Goal: Task Accomplishment & Management: Complete application form

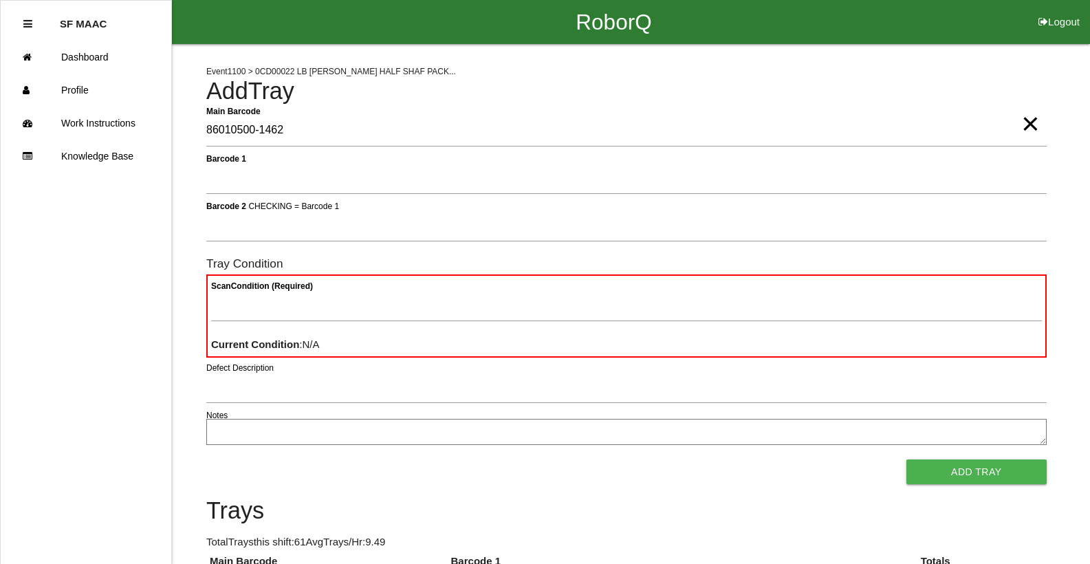
type Barcode "86010500-1462"
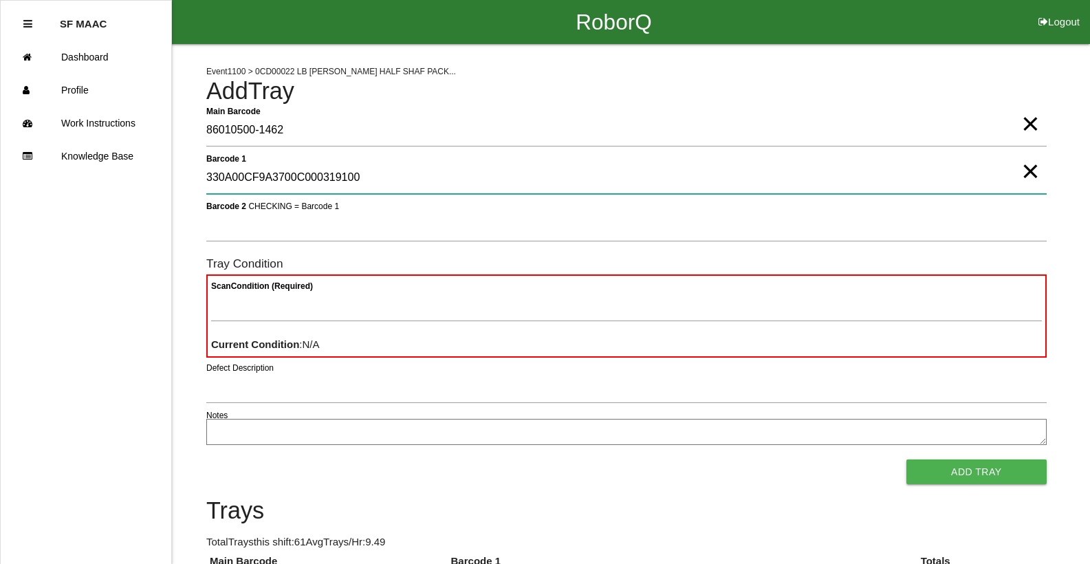
type 1 "330A00CF9A3700C000319100"
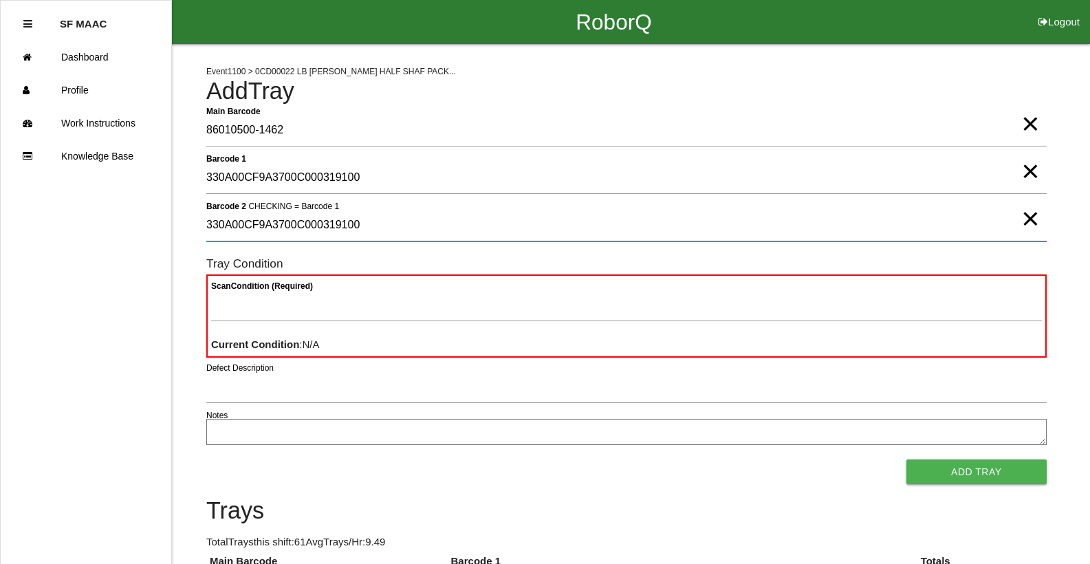
type 2 "330A00CF9A3700C000319100"
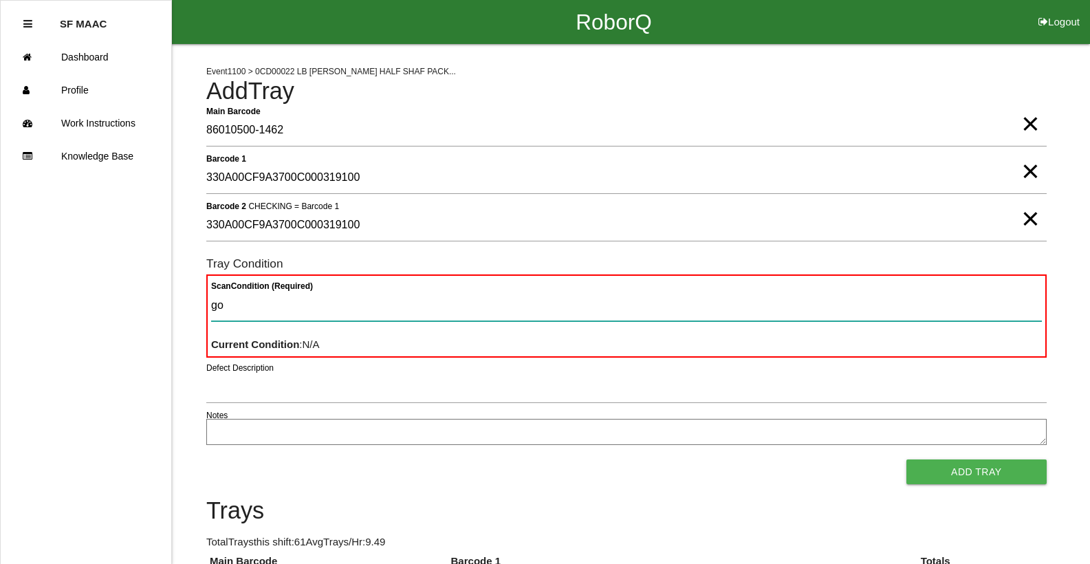
type Condition "goo"
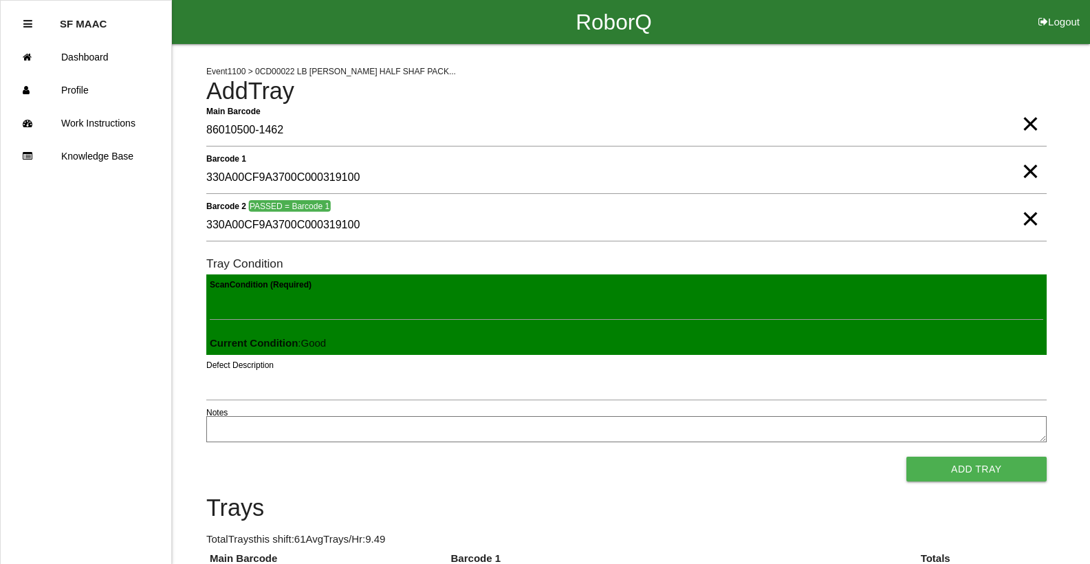
click at [906, 457] on button "Add Tray" at bounding box center [976, 469] width 140 height 25
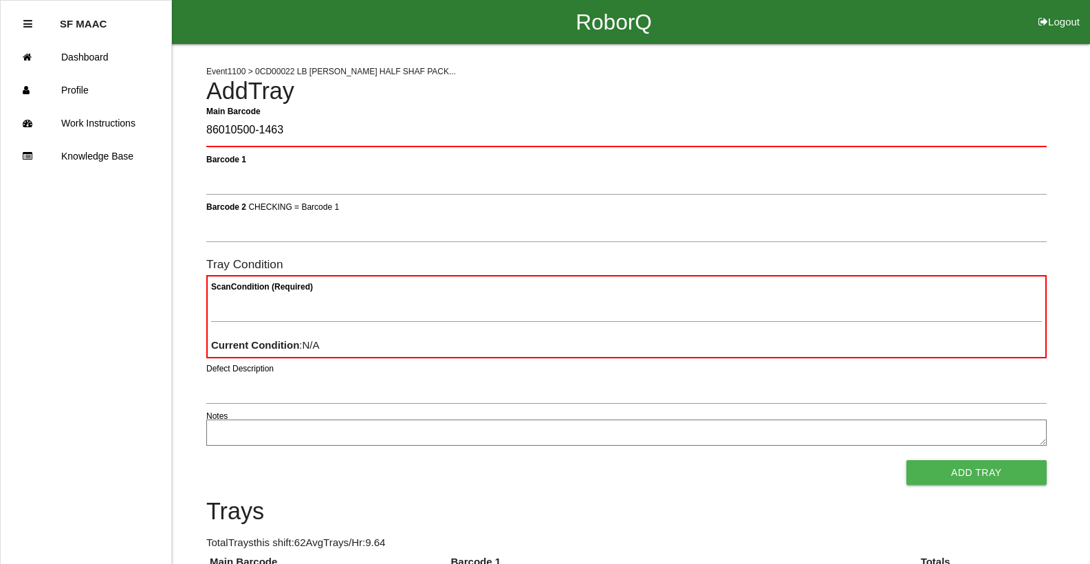
type Barcode "86010500-1463"
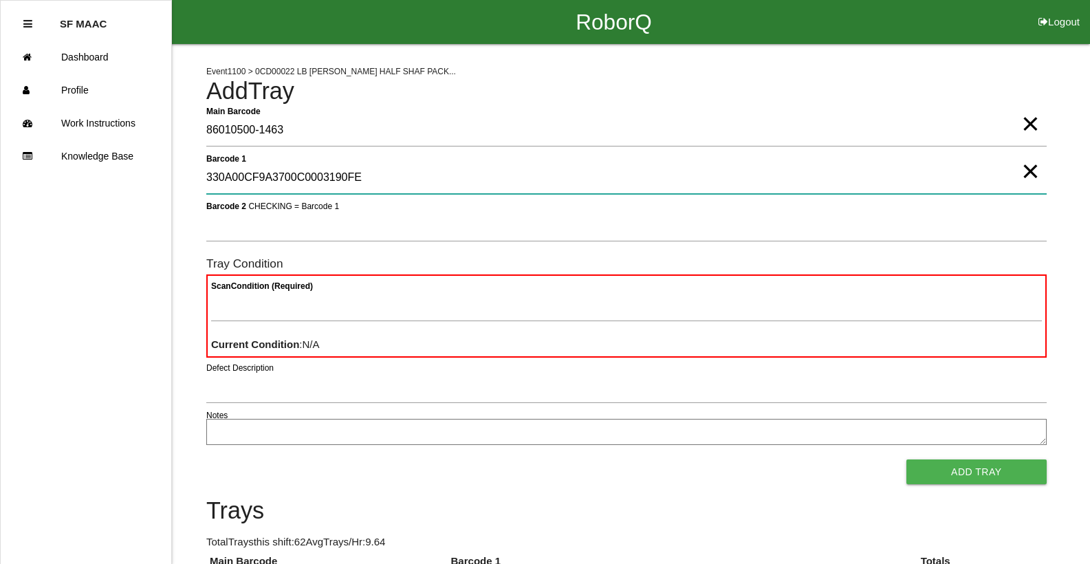
type 1 "330A00CF9A3700C0003190FE"
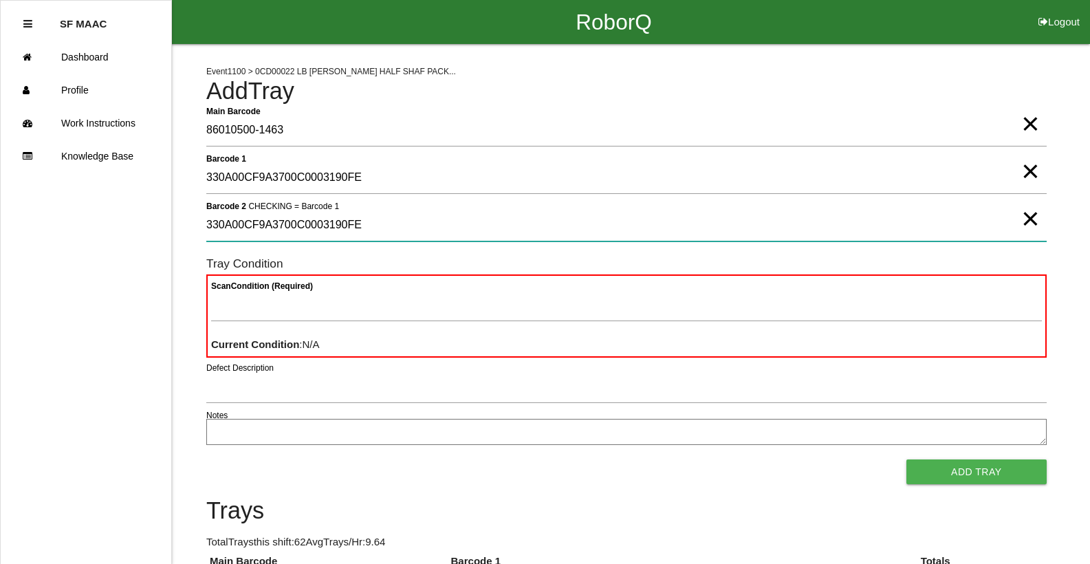
type 2 "330A00CF9A3700C0003190FE"
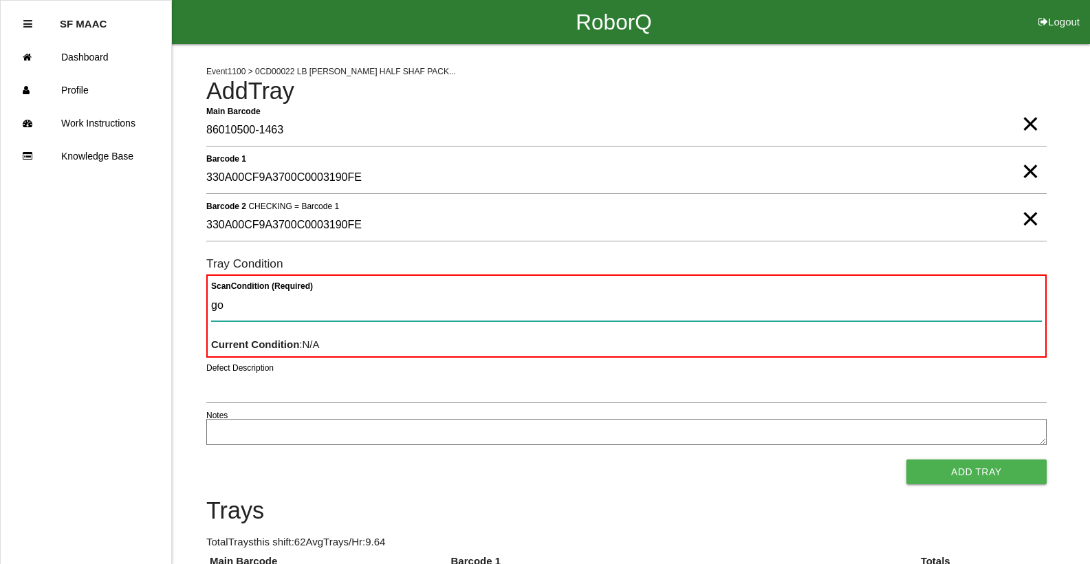
type Condition "goo"
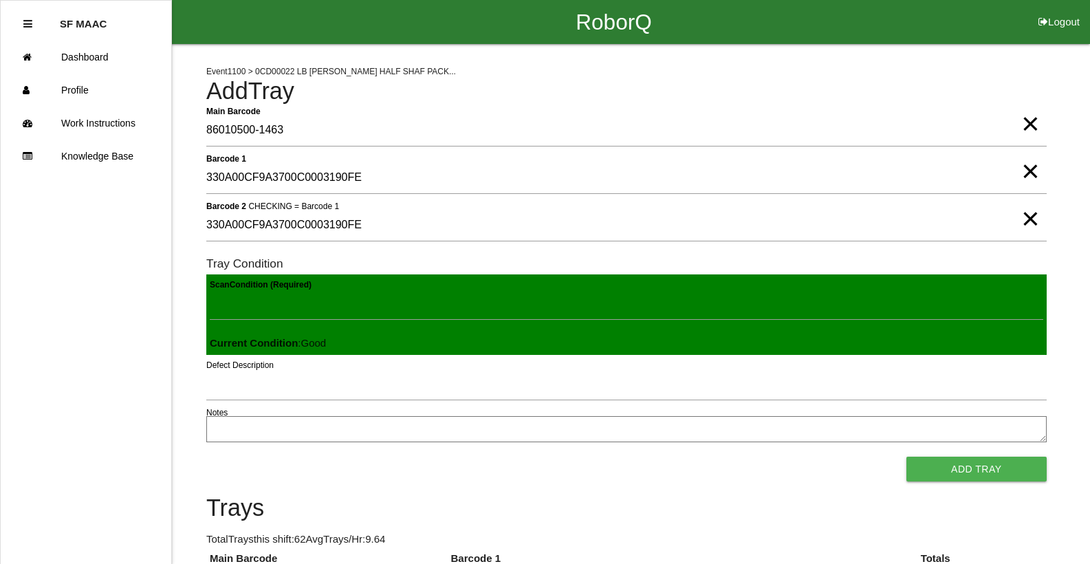
click at [906, 457] on button "Add Tray" at bounding box center [976, 469] width 140 height 25
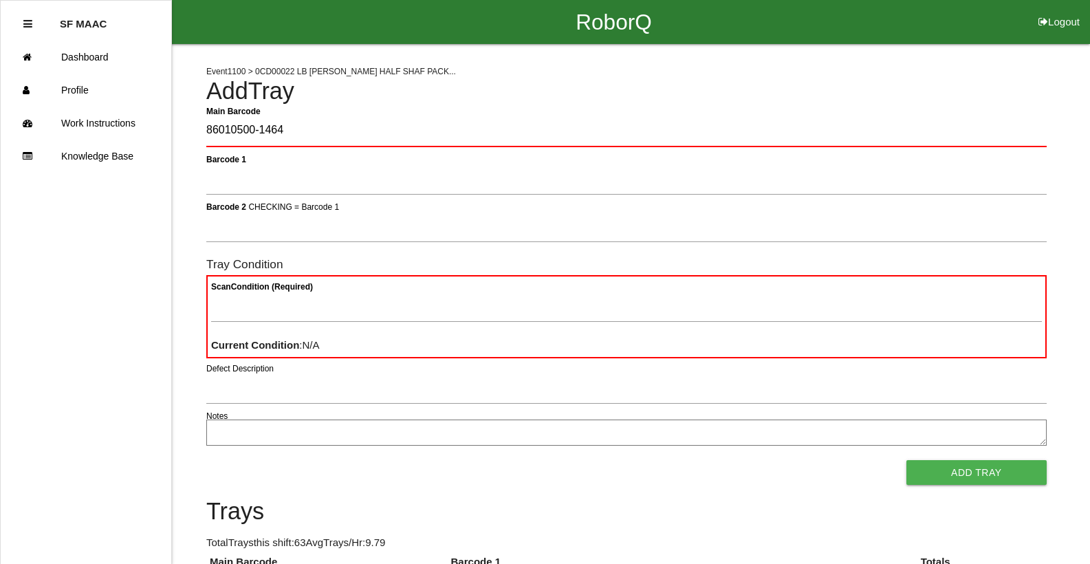
type Barcode "86010500-1464"
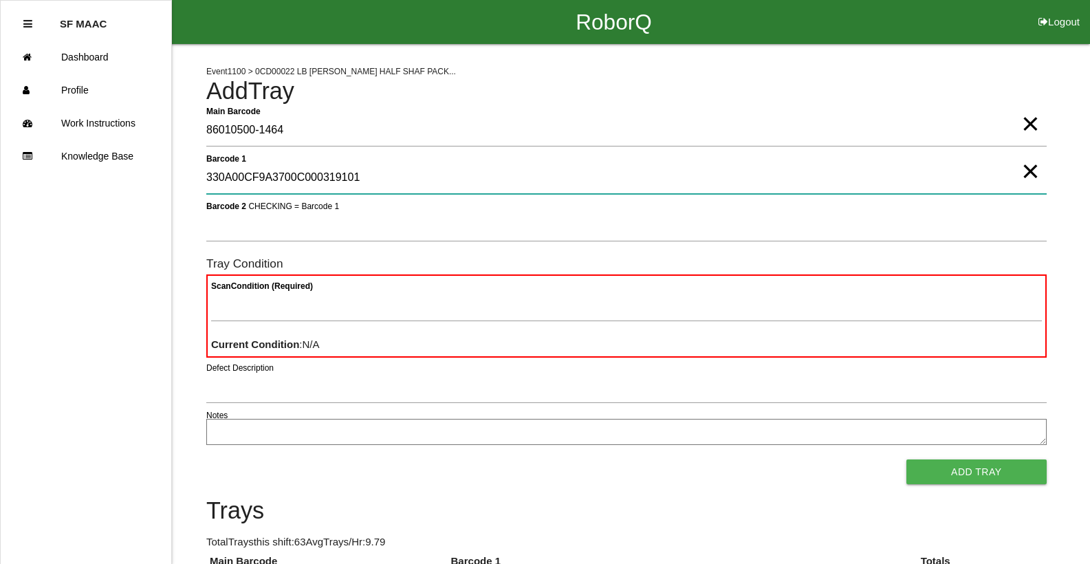
type 1 "330A00CF9A3700C000319101"
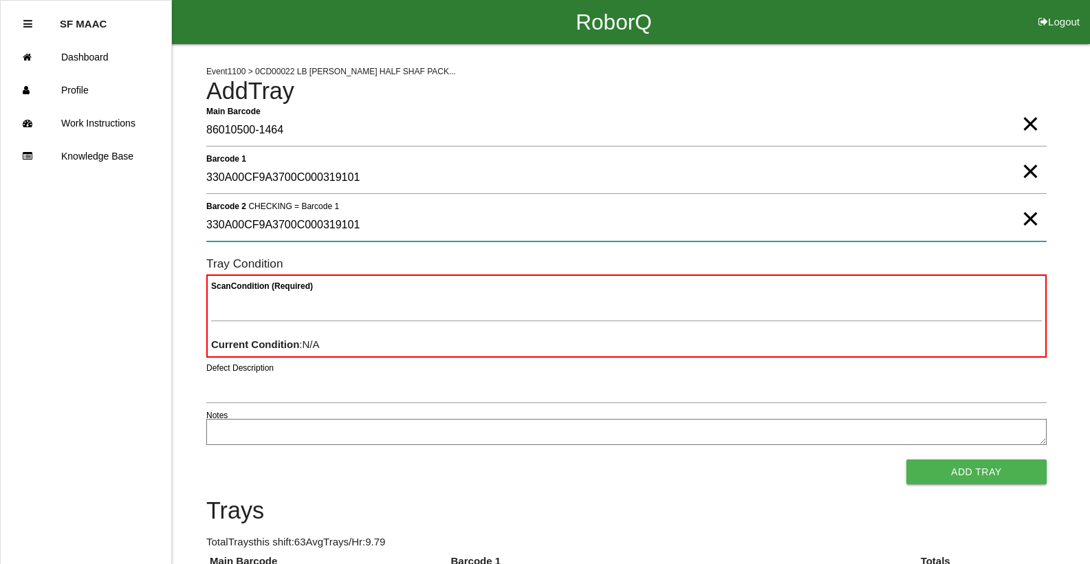
type 2 "330A00CF9A3700C000319101"
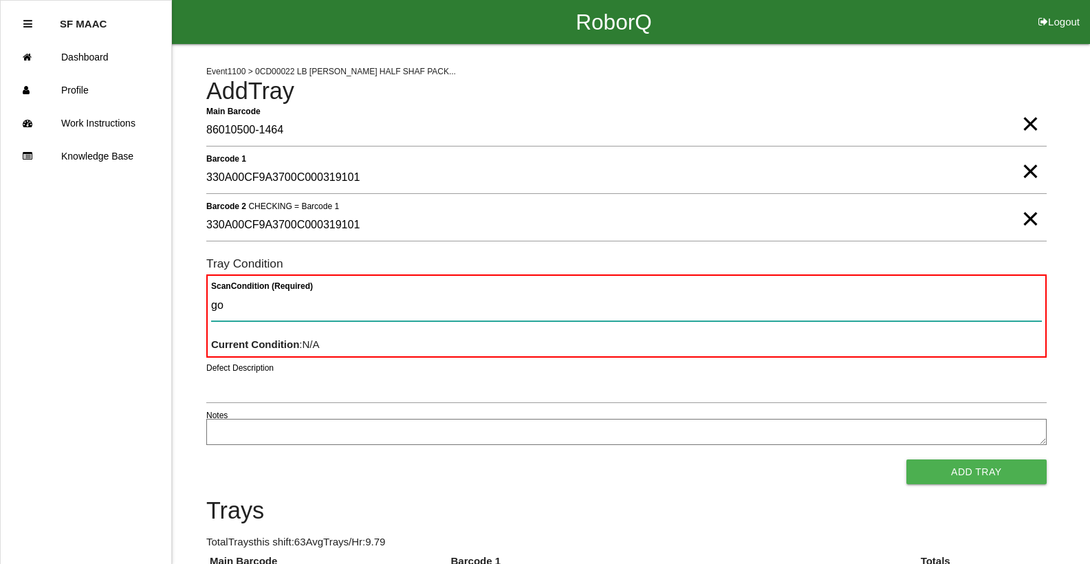
type Condition "goo"
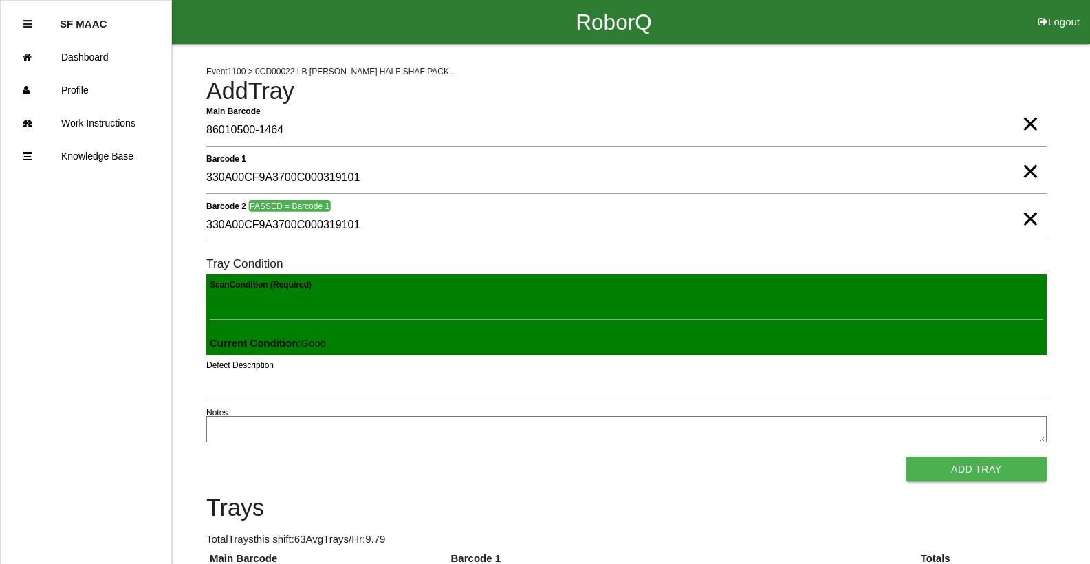
click at [906, 457] on button "Add Tray" at bounding box center [976, 469] width 140 height 25
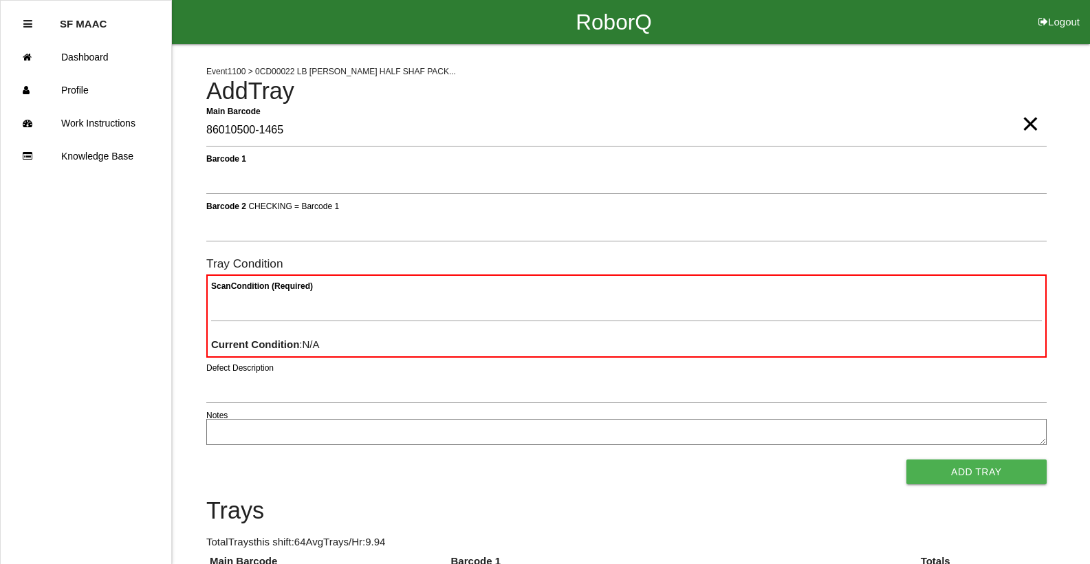
type Barcode "86010500-1465"
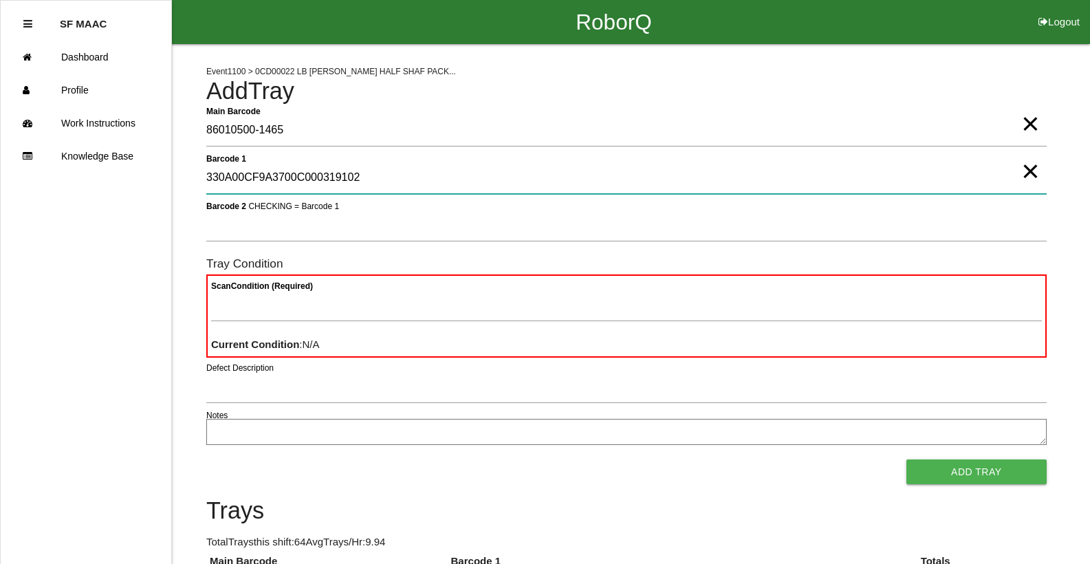
type 1 "330A00CF9A3700C000319102"
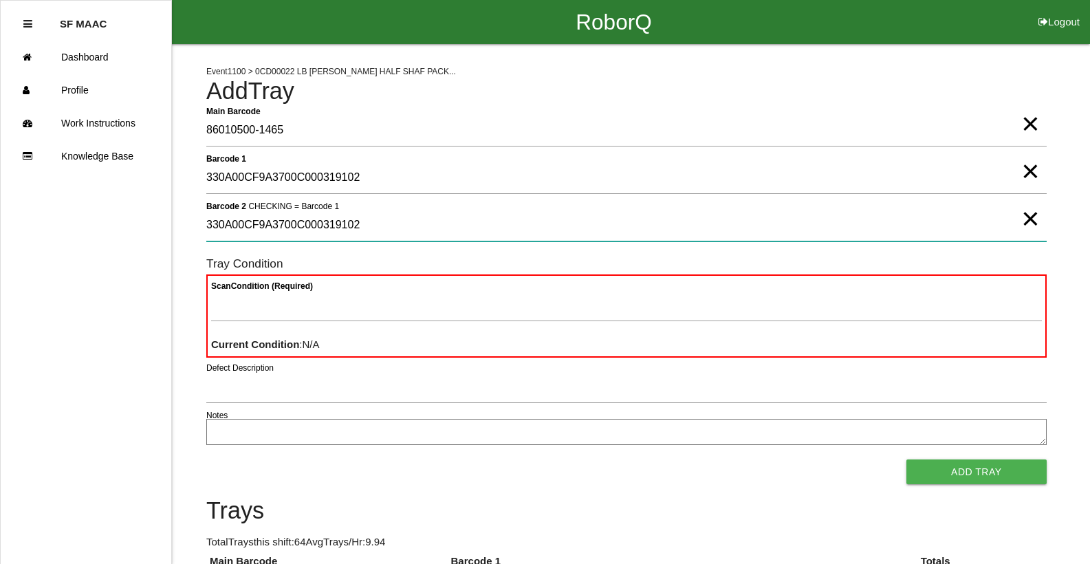
type 2 "330A00CF9A3700C000319102"
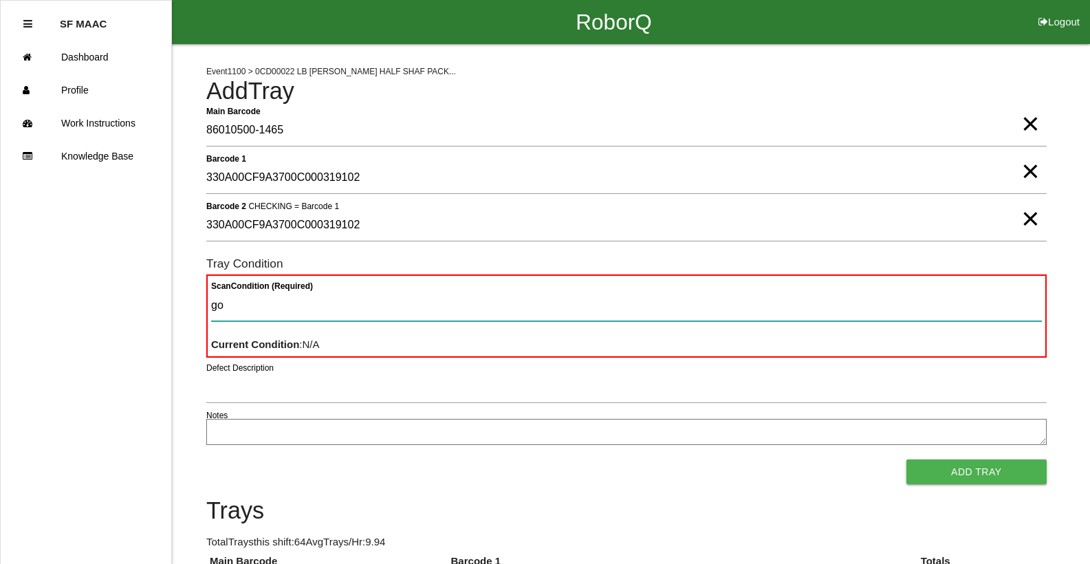
type Condition "goo"
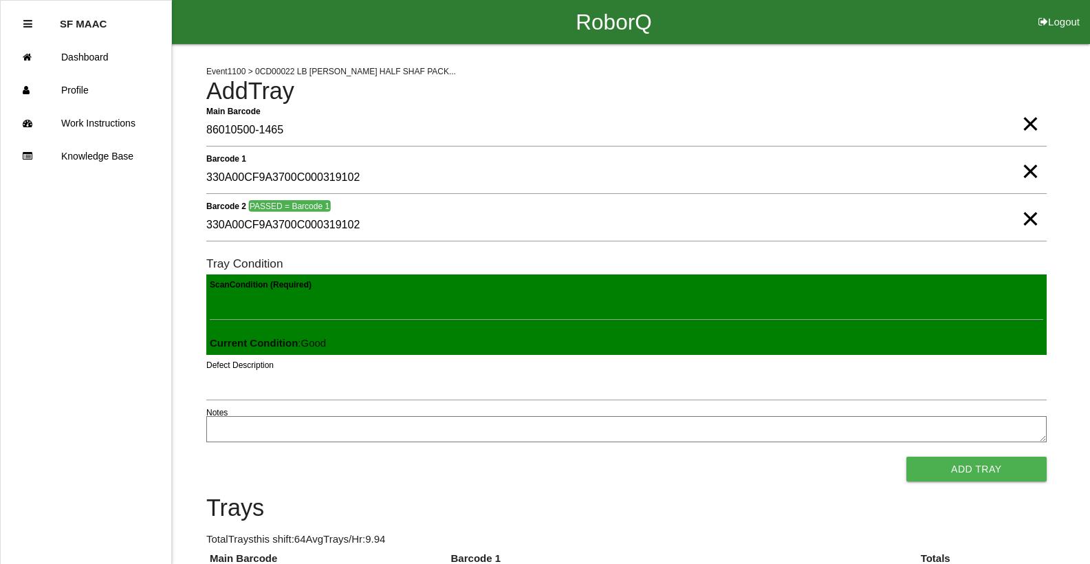
click at [906, 457] on button "Add Tray" at bounding box center [976, 469] width 140 height 25
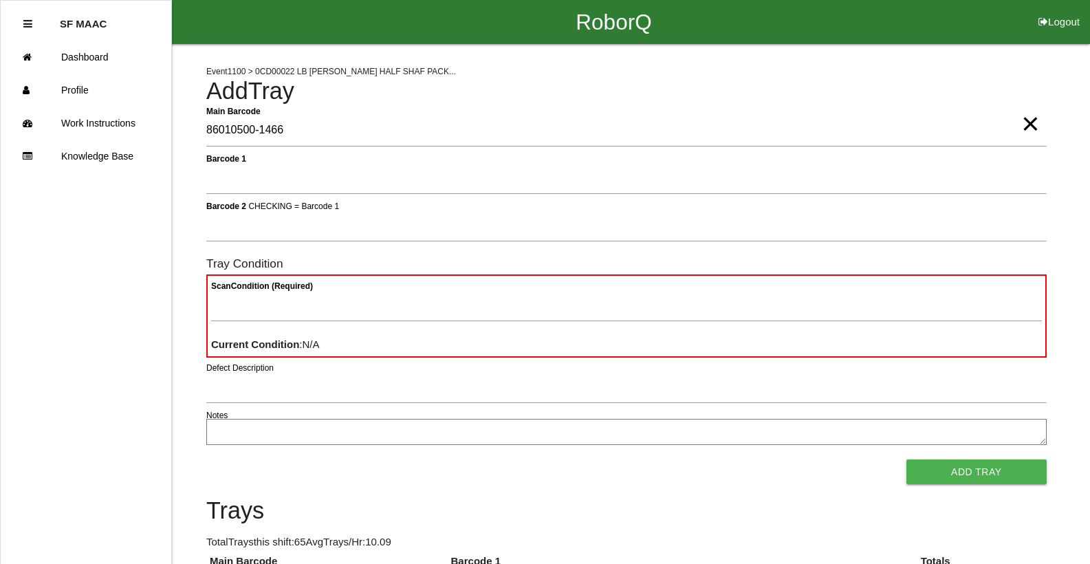
type Barcode "86010500-1466"
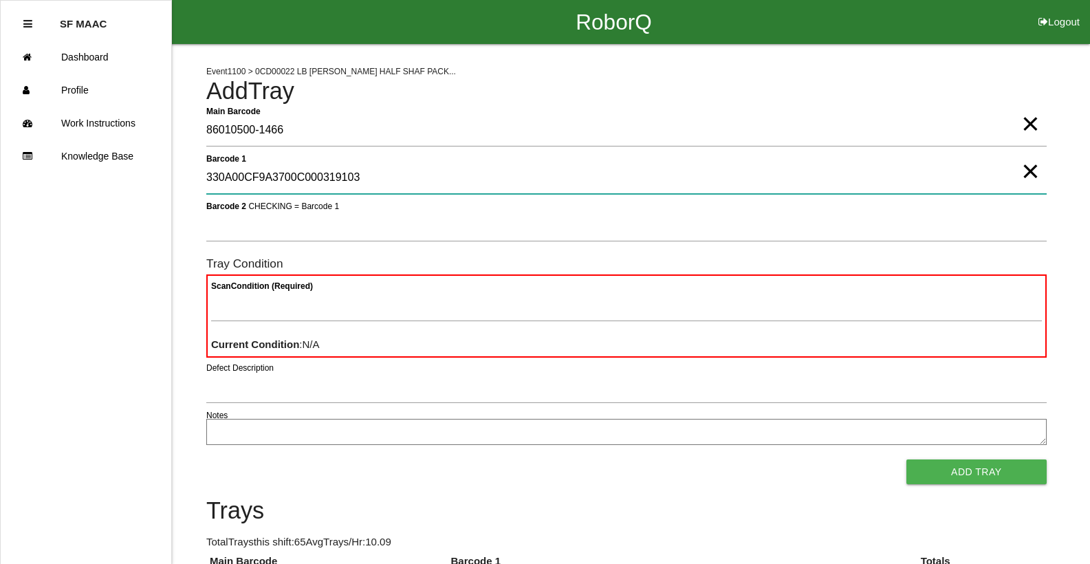
type 1 "330A00CF9A3700C000319103"
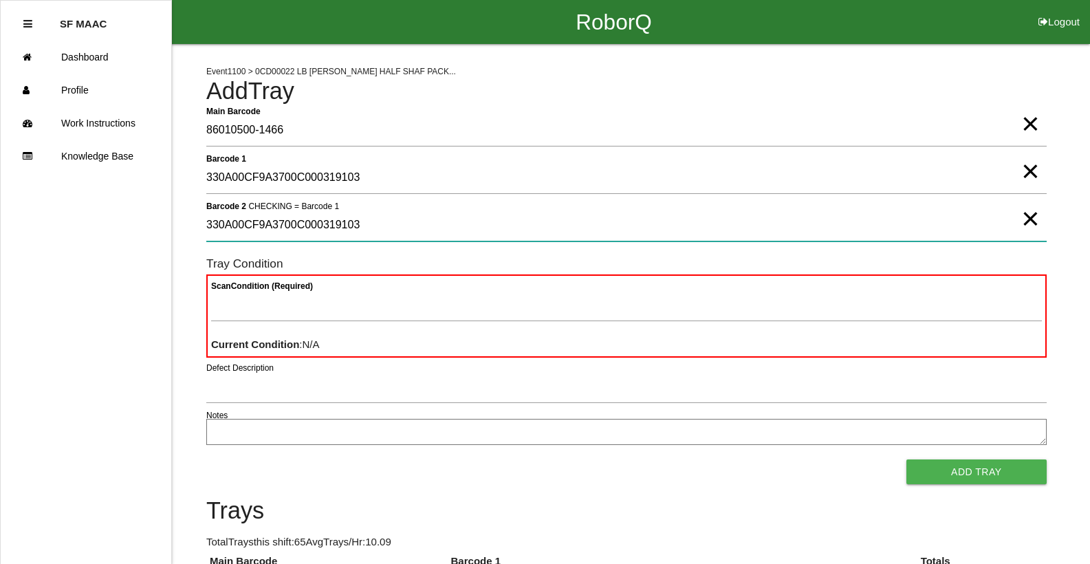
type 2 "330A00CF9A3700C000319103"
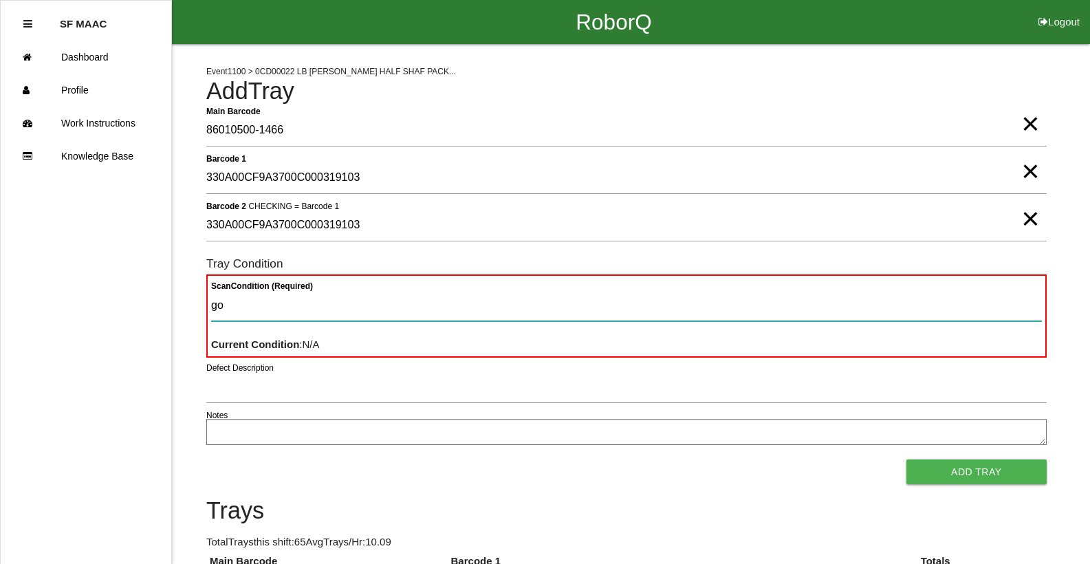
type Condition "goo"
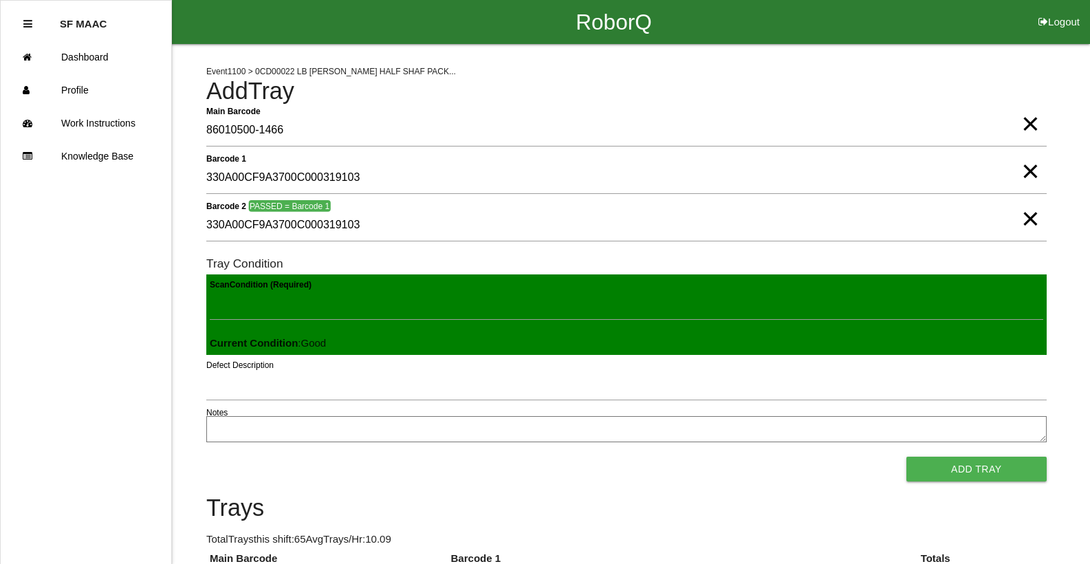
click at [906, 457] on button "Add Tray" at bounding box center [976, 469] width 140 height 25
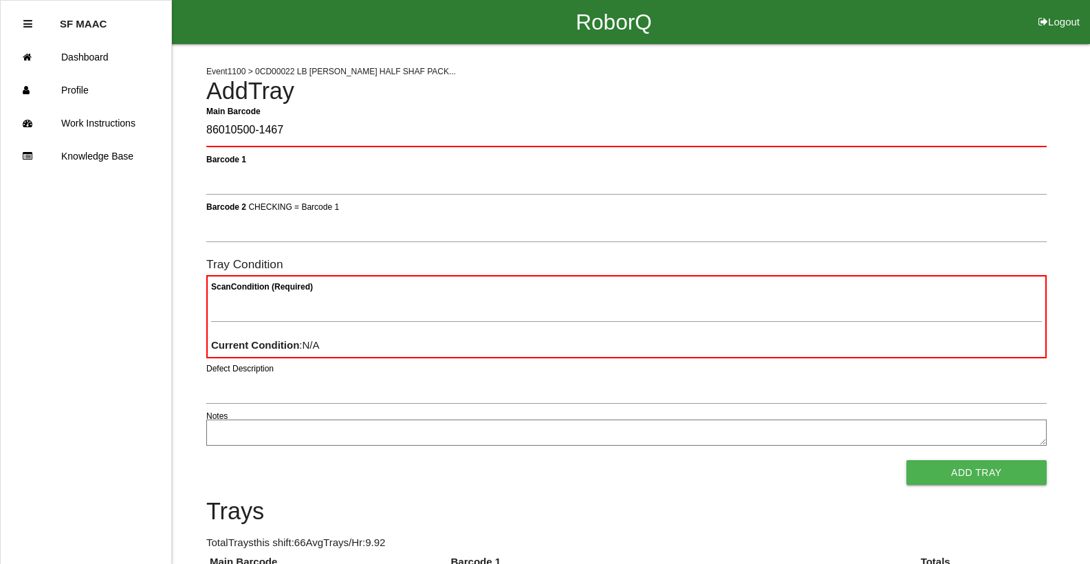
type Barcode "86010500-1467"
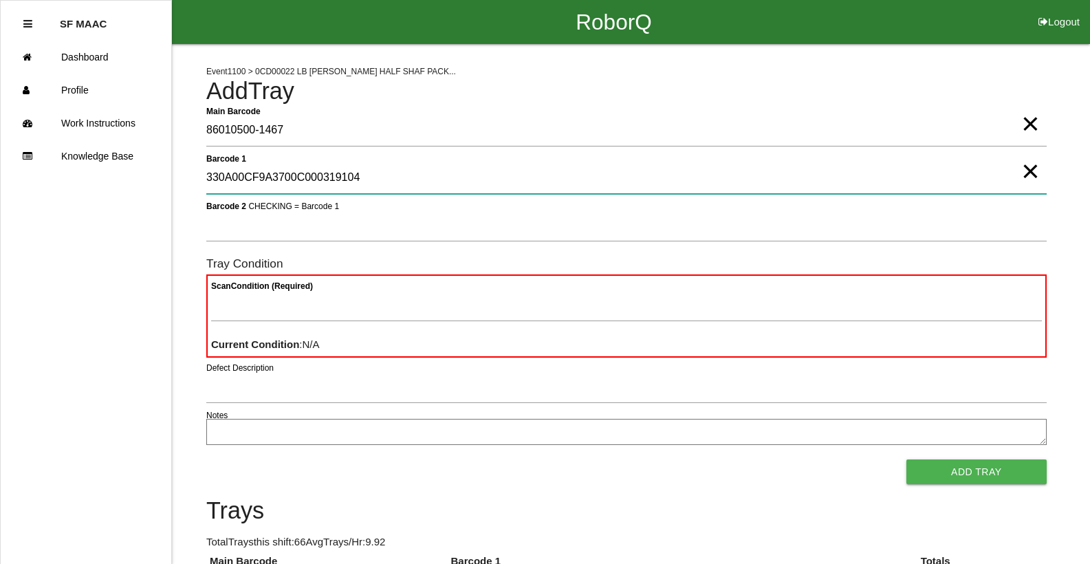
type 1 "330A00CF9A3700C000319104"
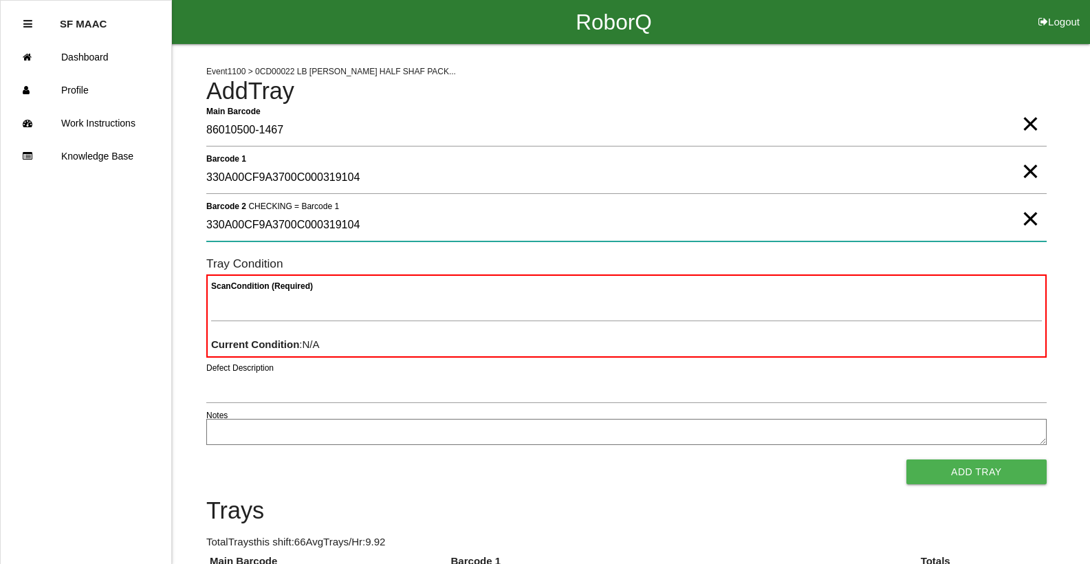
type 2 "330A00CF9A3700C000319104"
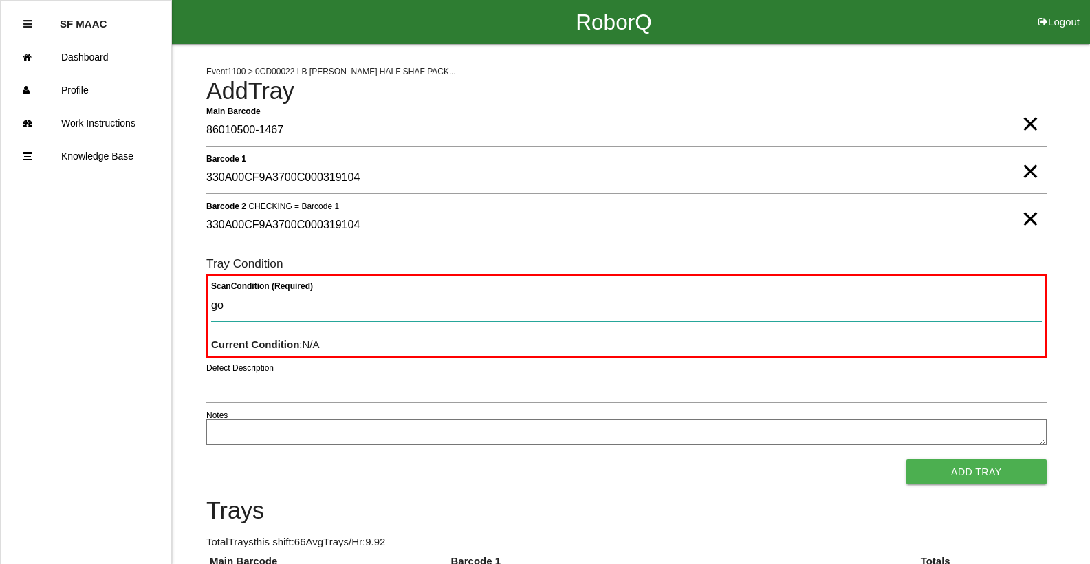
type Condition "goo"
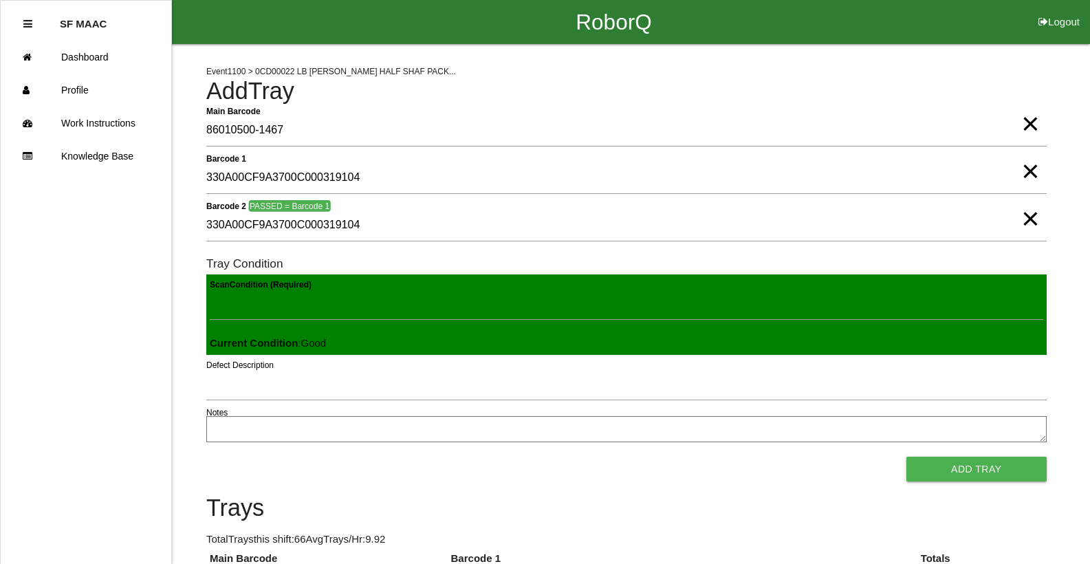
click at [906, 457] on button "Add Tray" at bounding box center [976, 469] width 140 height 25
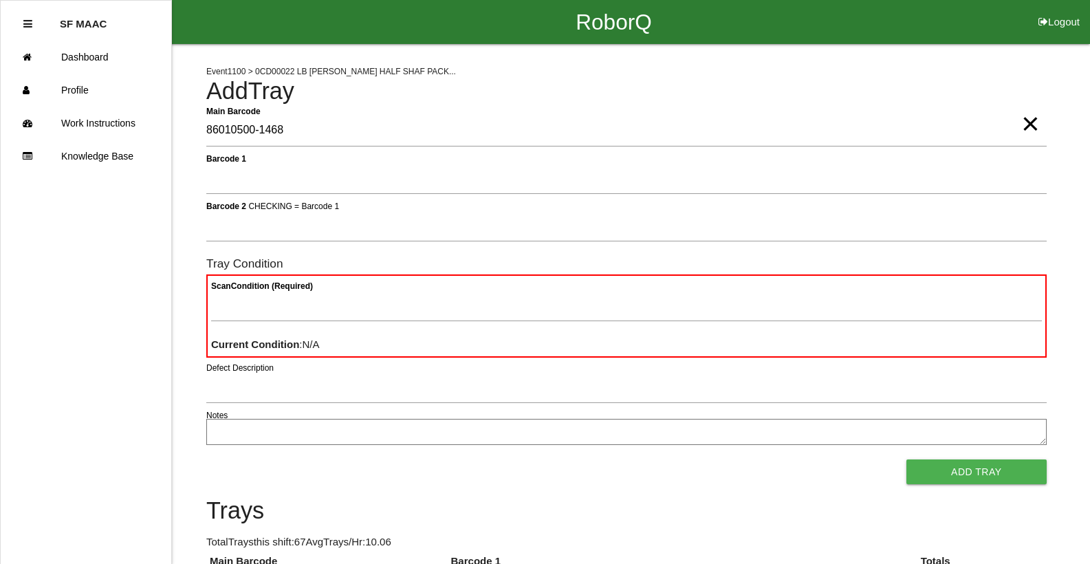
type Barcode "86010500-1468"
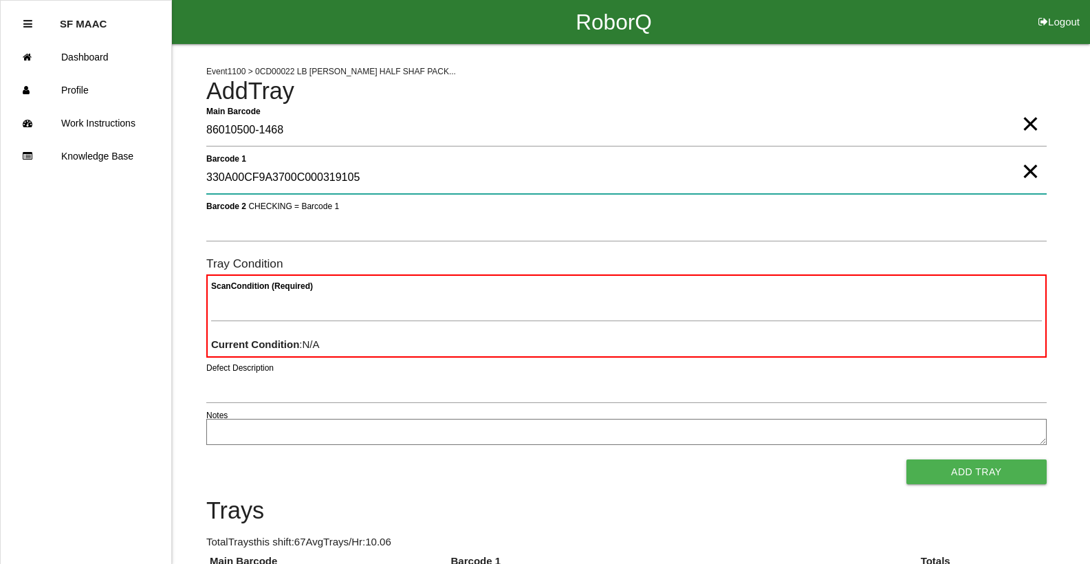
type 1 "330A00CF9A3700C000319105"
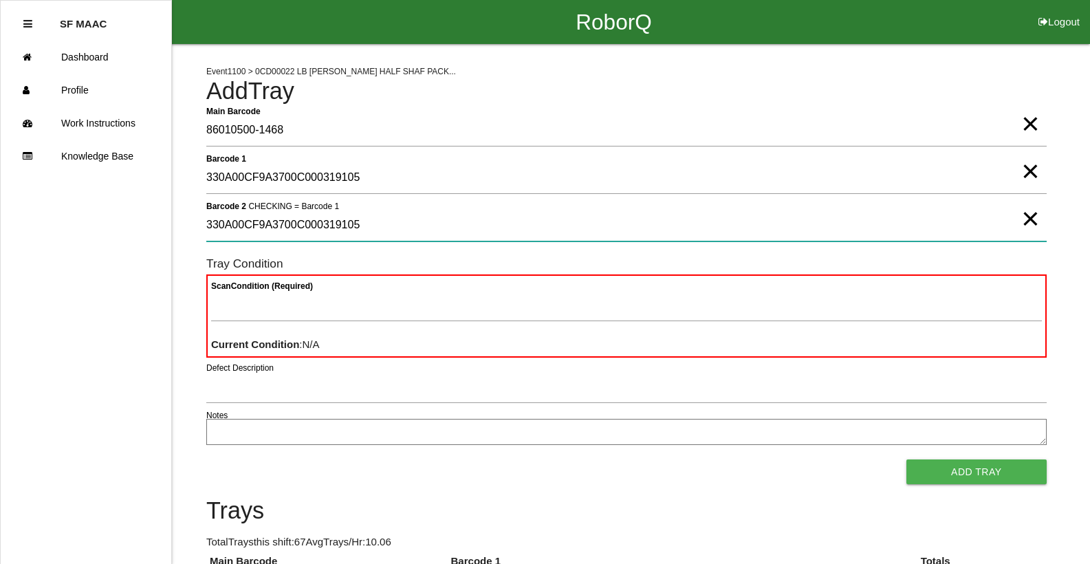
type 2 "330A00CF9A3700C000319105"
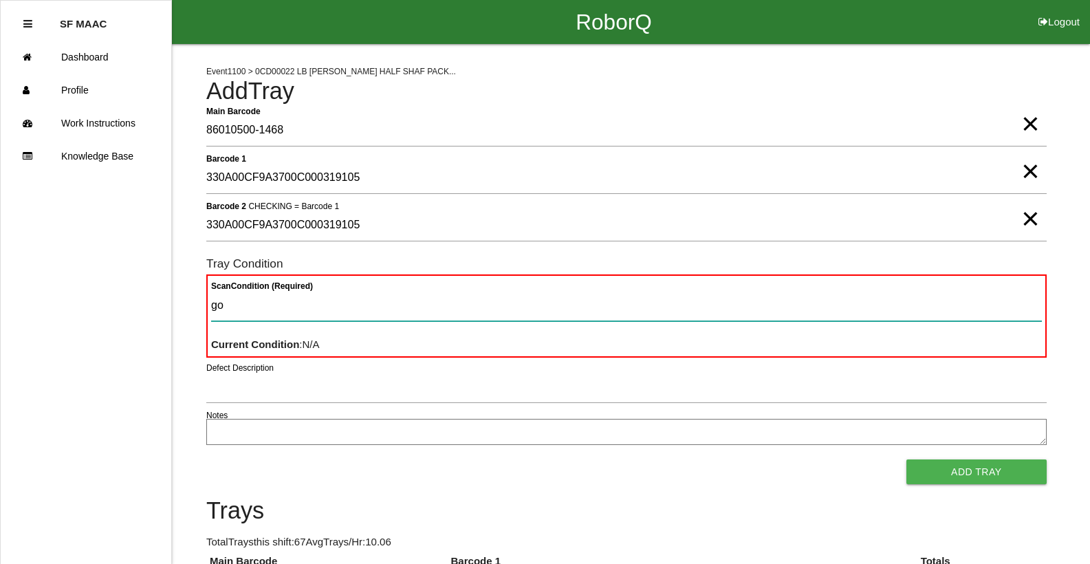
type Condition "goo"
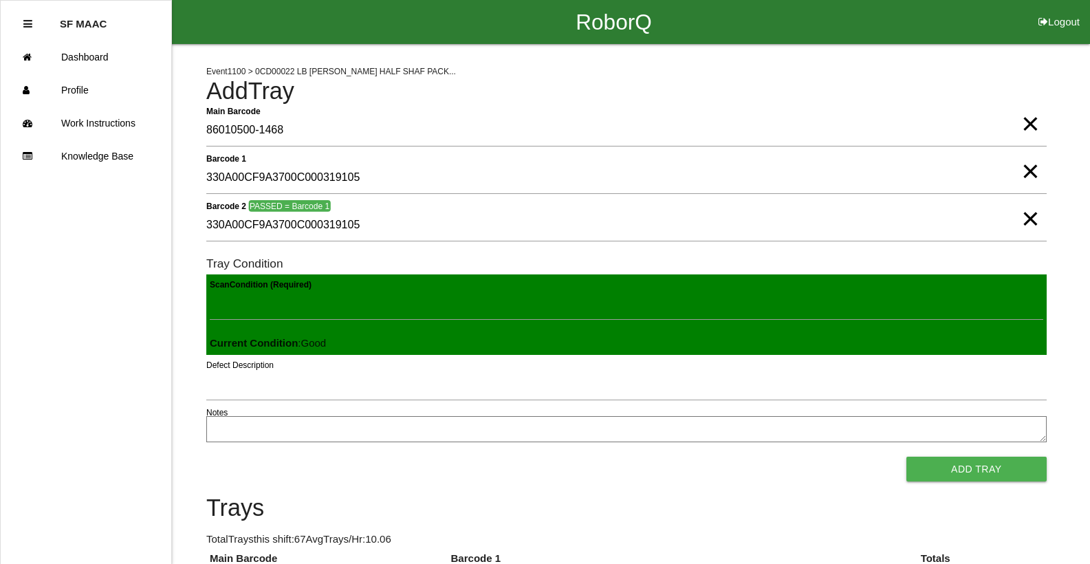
click at [906, 457] on button "Add Tray" at bounding box center [976, 469] width 140 height 25
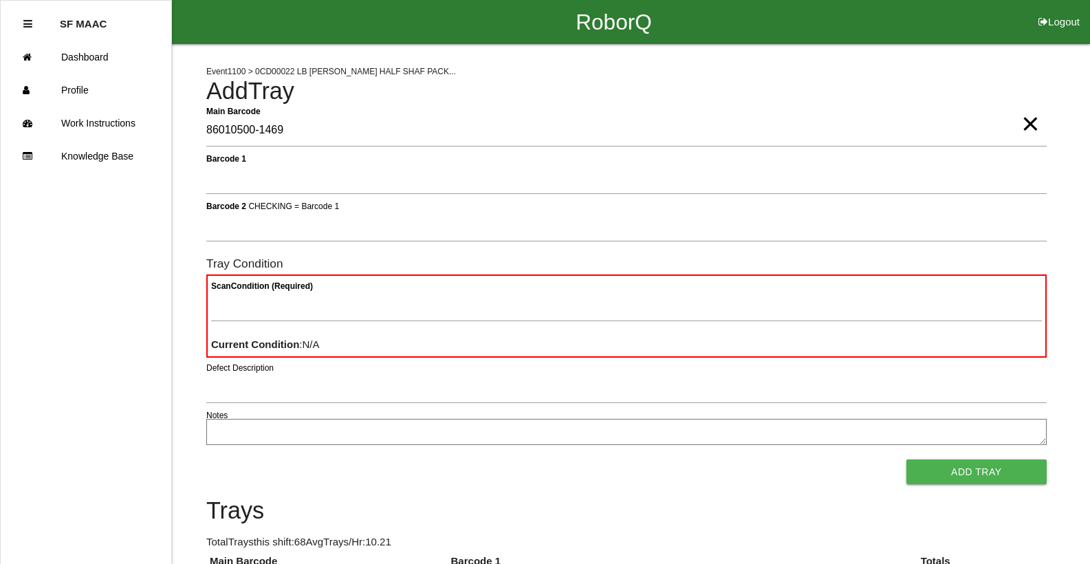
type Barcode "86010500-1469"
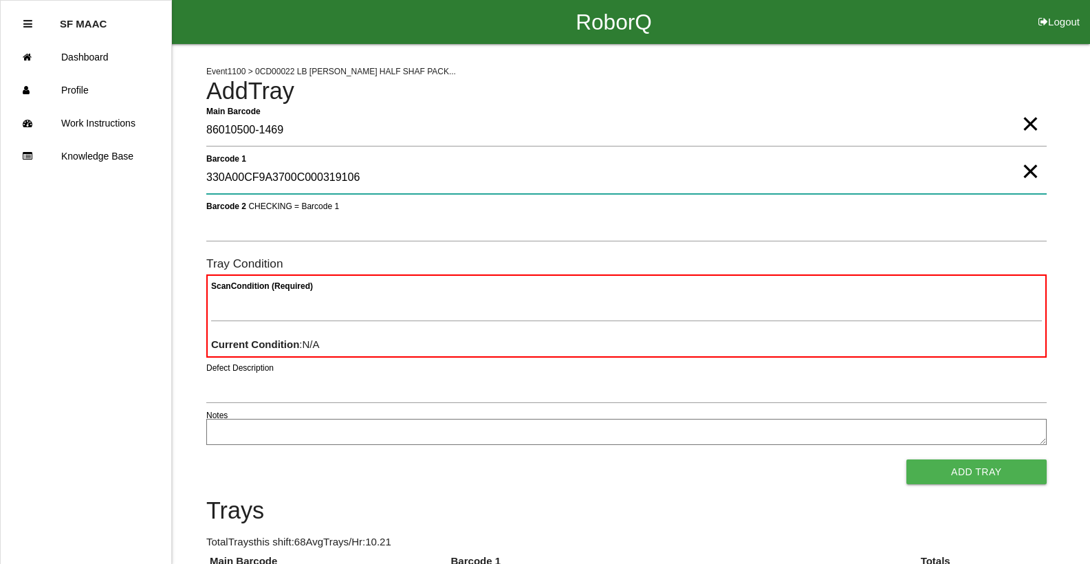
type 1 "330A00CF9A3700C000319106"
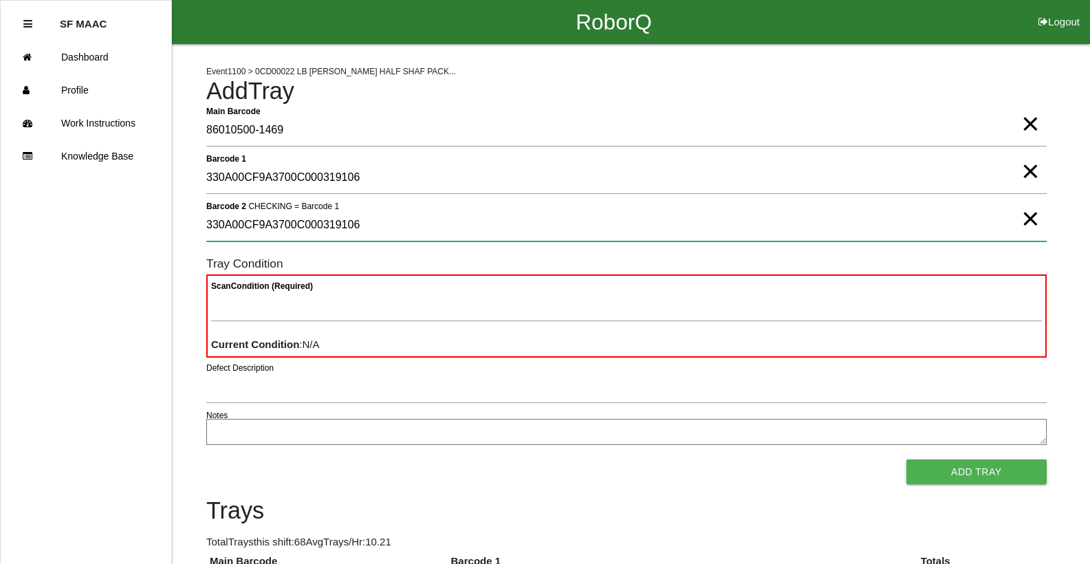
type 2 "330A00CF9A3700C000319106"
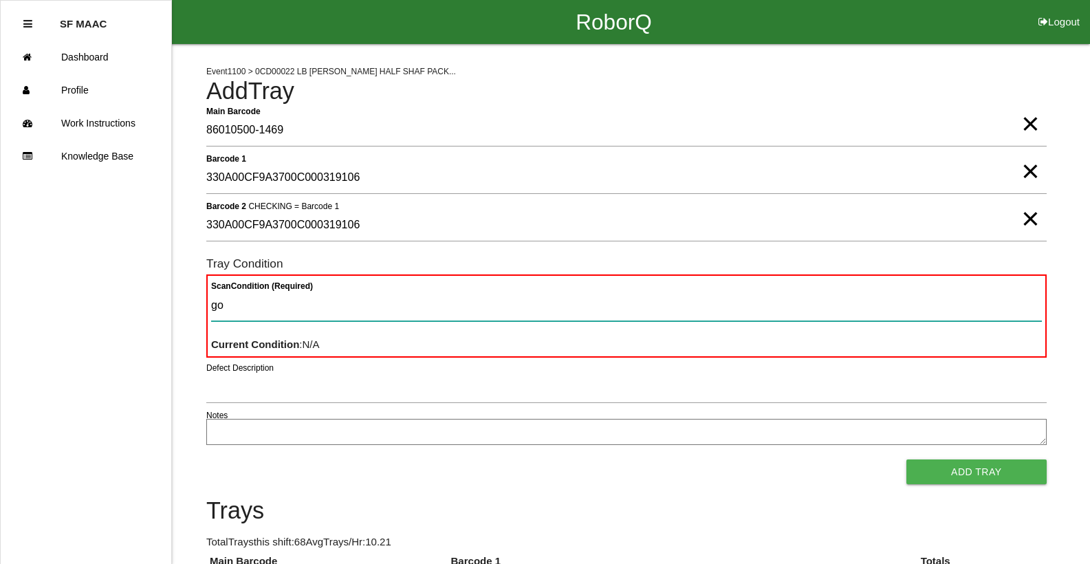
type Condition "goo"
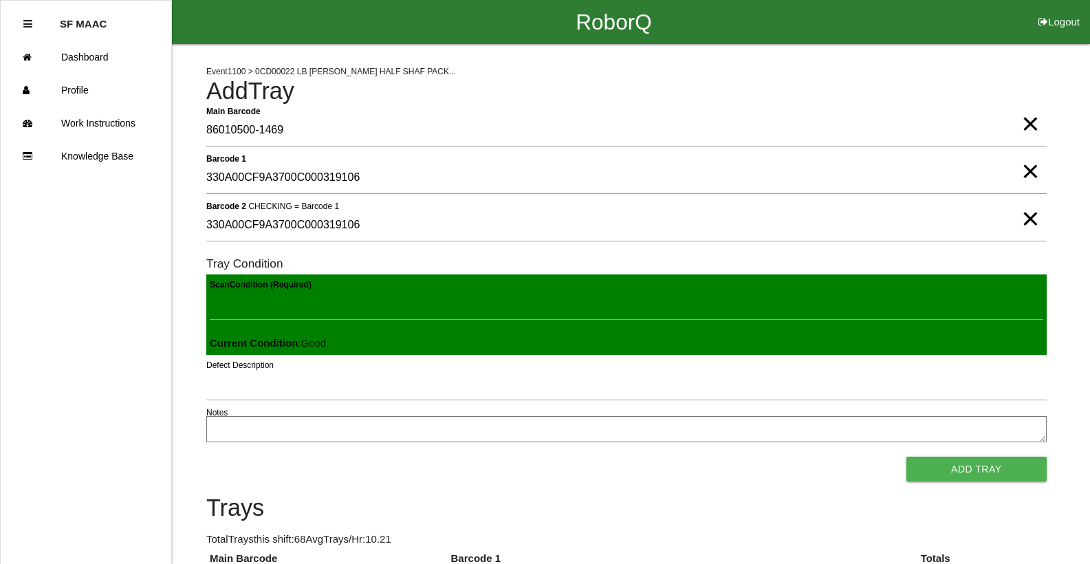
click at [906, 457] on button "Add Tray" at bounding box center [976, 469] width 140 height 25
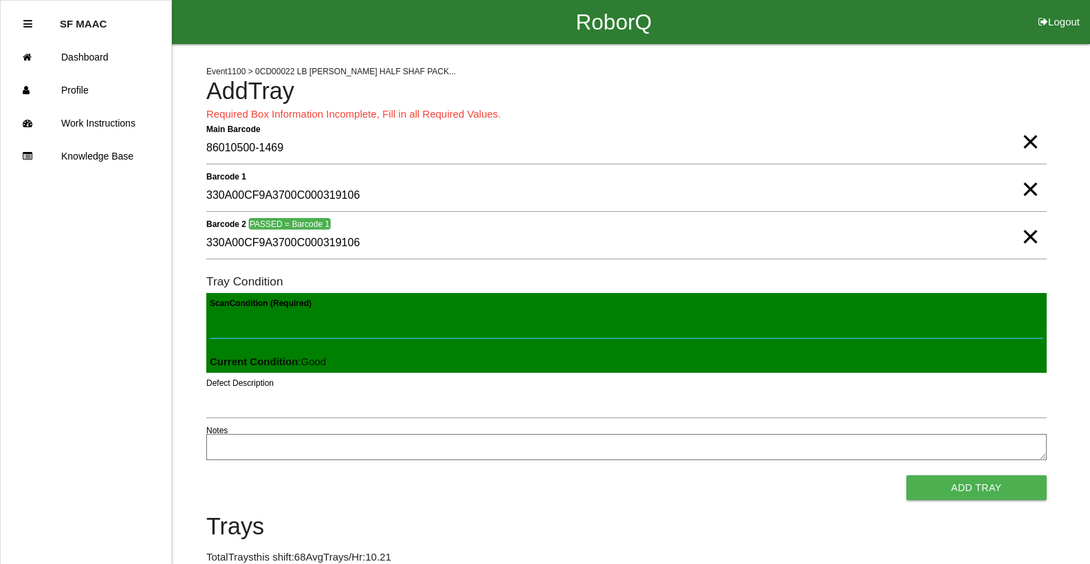
click at [241, 327] on Condition "Scan Condition (Required)" at bounding box center [626, 323] width 833 height 32
type Condition "goo"
click at [906, 475] on button "Add Tray" at bounding box center [976, 487] width 140 height 25
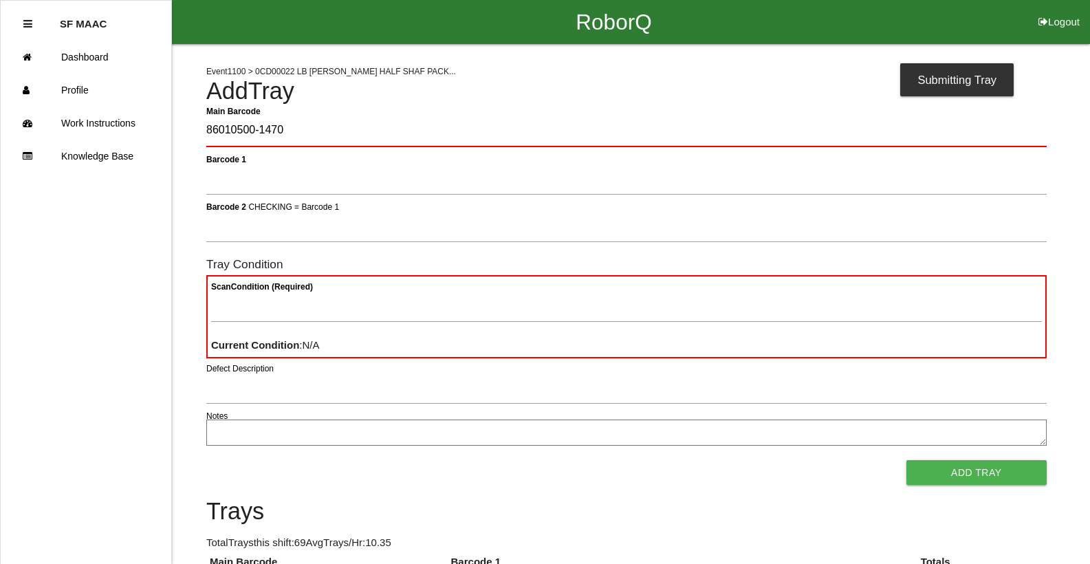
type Barcode "86010500-1470"
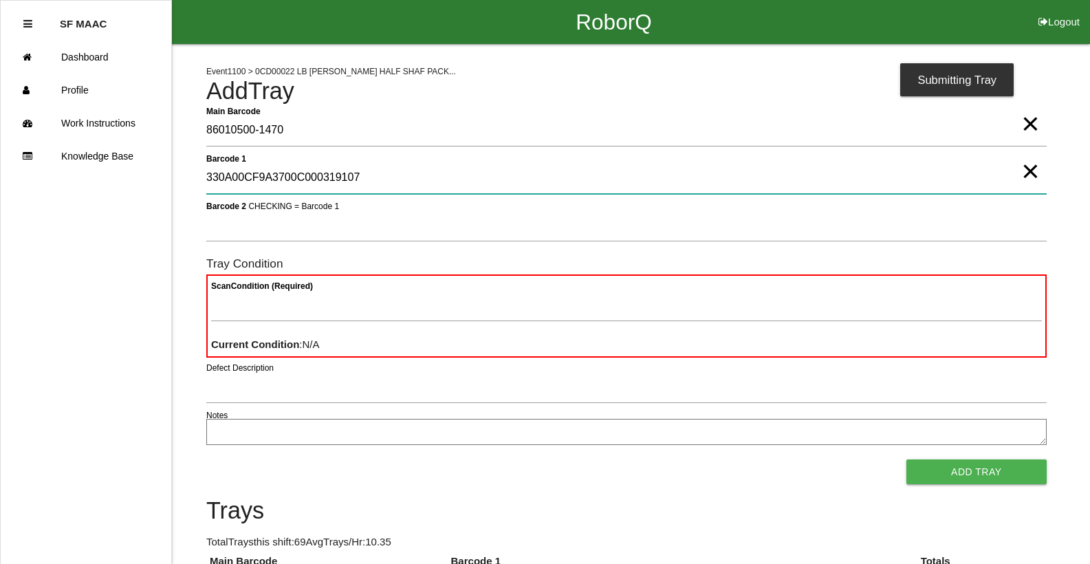
type 1 "330A00CF9A3700C000319107"
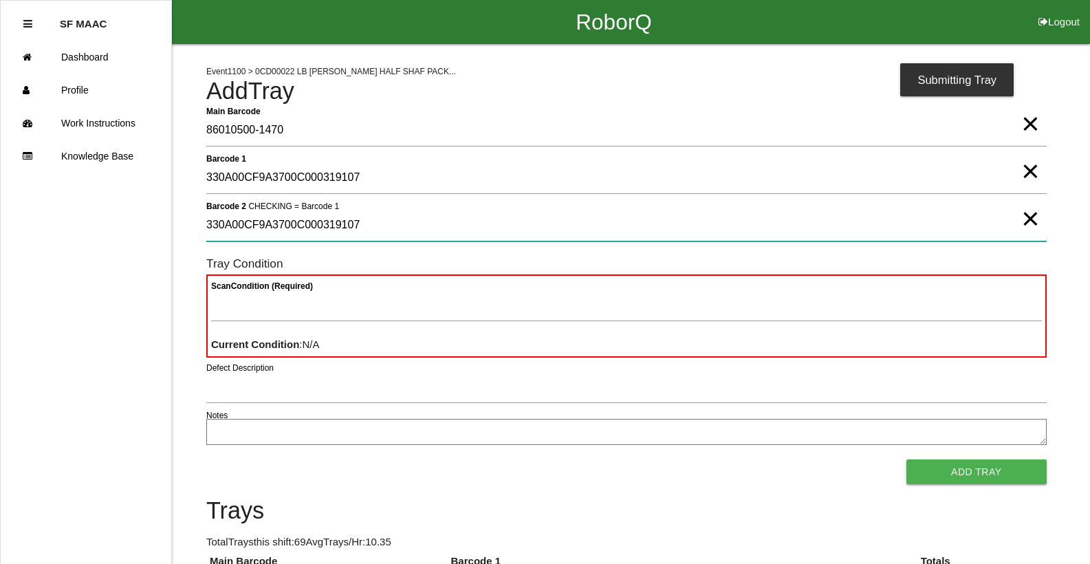
type 2 "330A00CF9A3700C000319107"
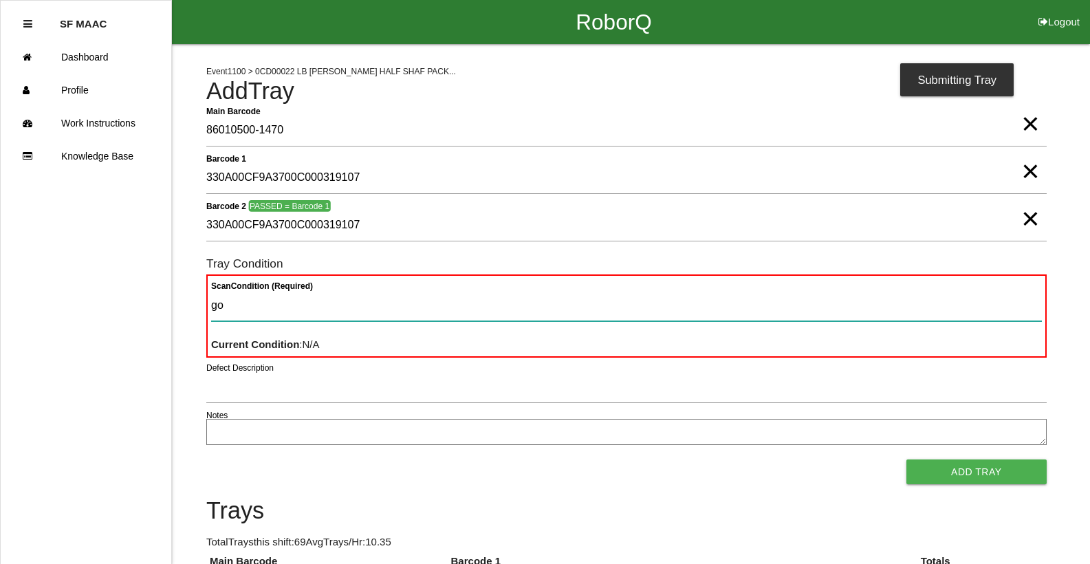
type Condition "goo"
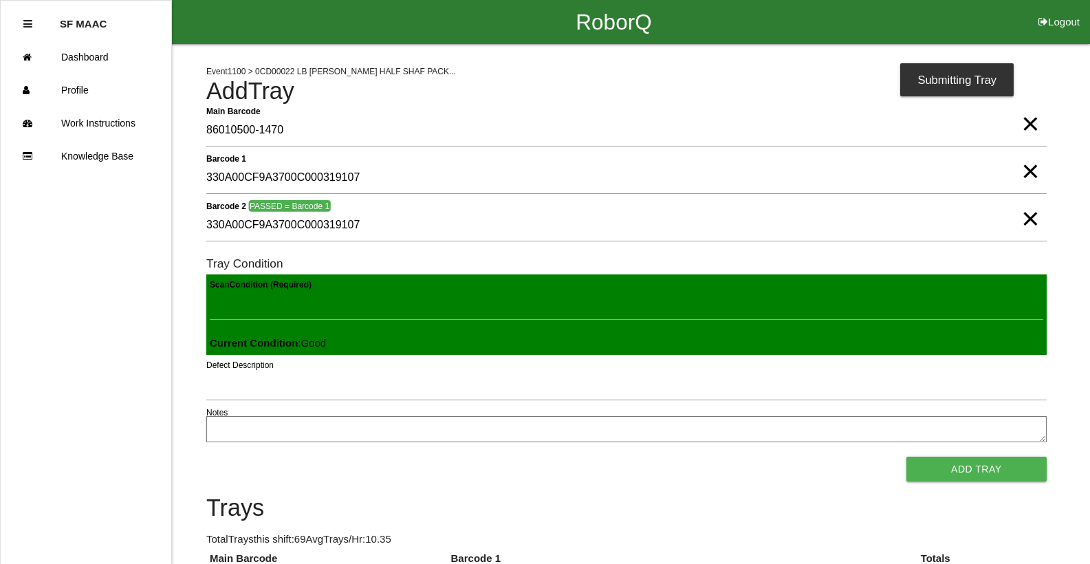
click at [906, 457] on button "Add Tray" at bounding box center [976, 469] width 140 height 25
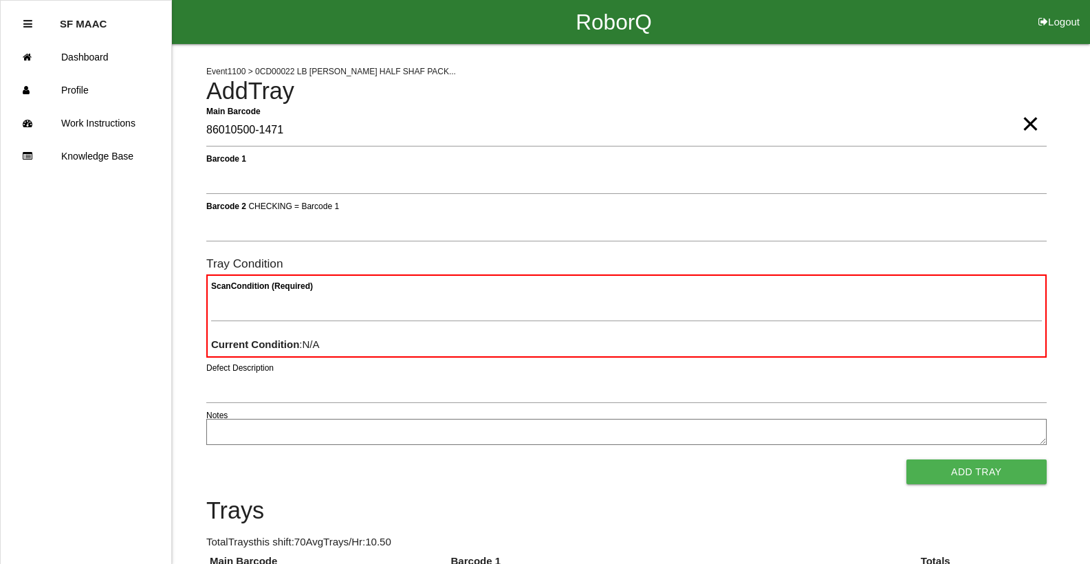
type Barcode "86010500-1471"
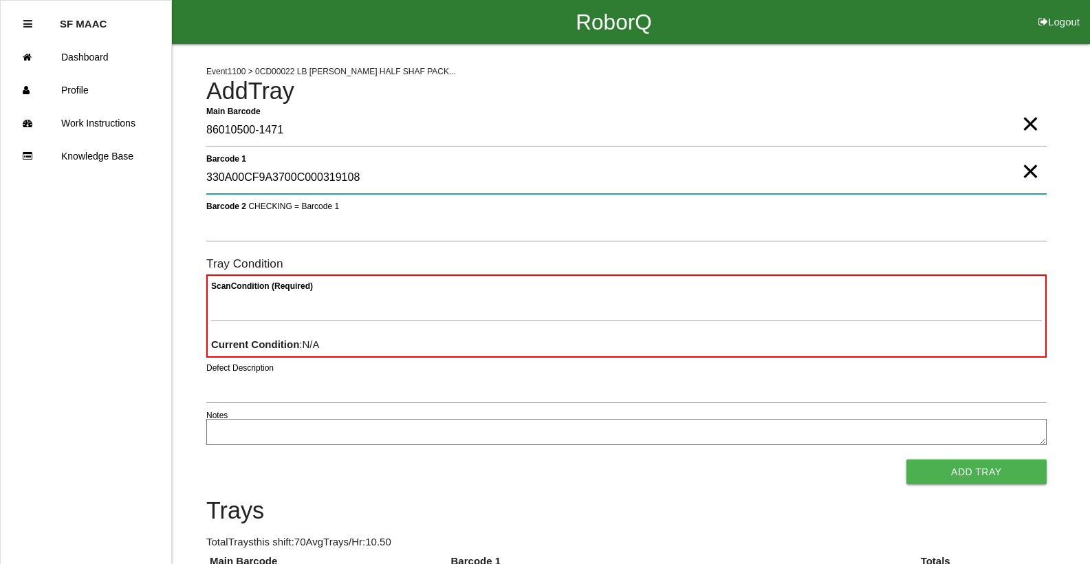
type 1 "330A00CF9A3700C000319108"
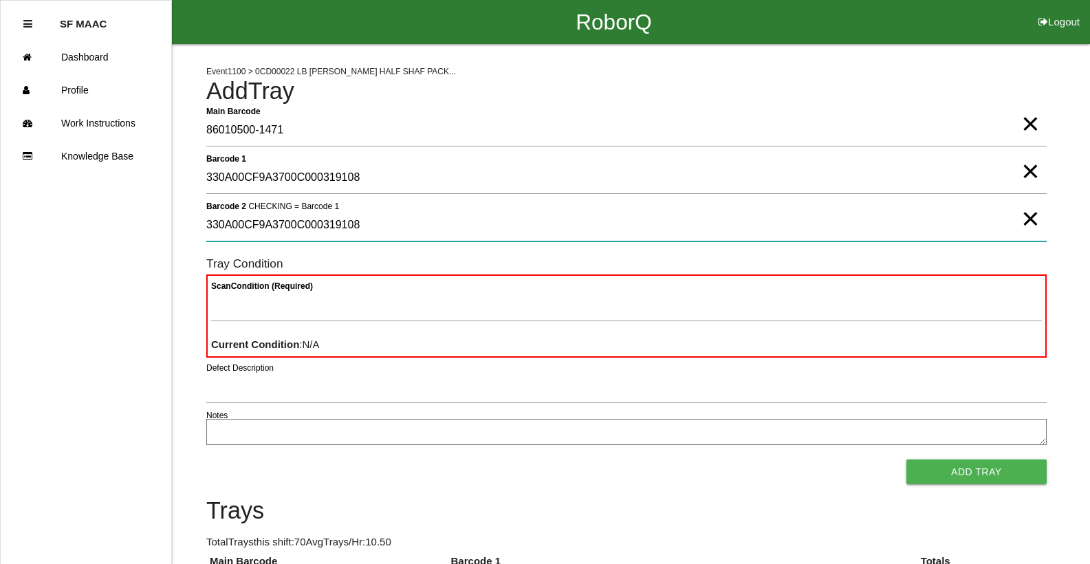
type 2 "330A00CF9A3700C000319108"
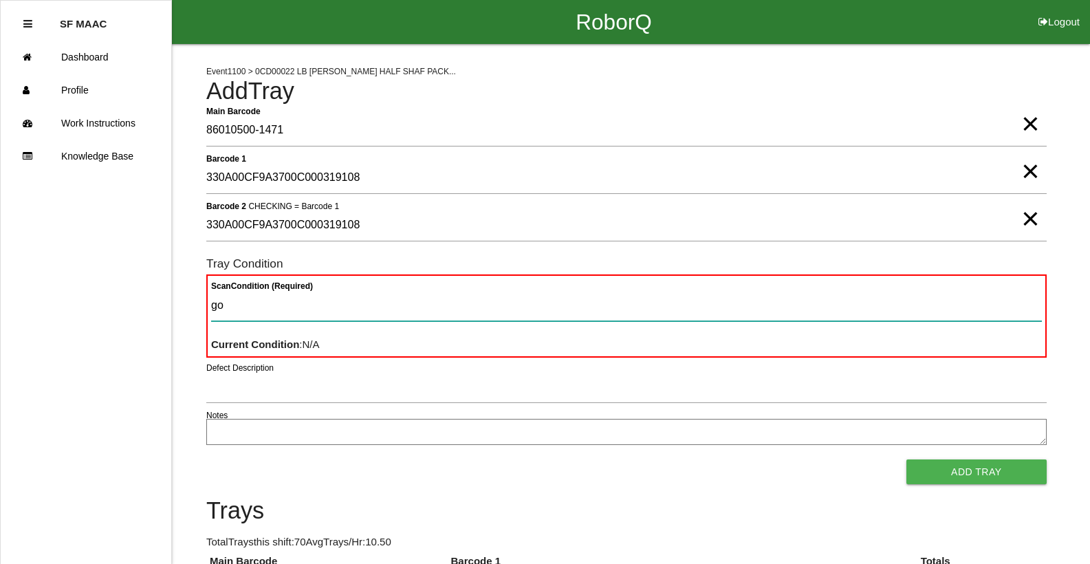
type Condition "goo"
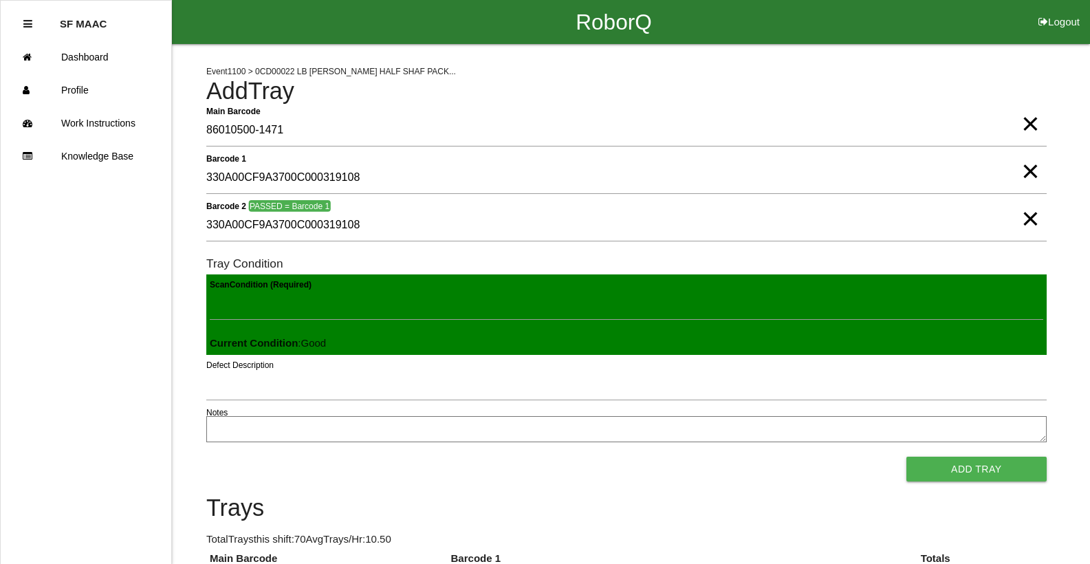
click at [906, 457] on button "Add Tray" at bounding box center [976, 469] width 140 height 25
